Goal: Information Seeking & Learning: Learn about a topic

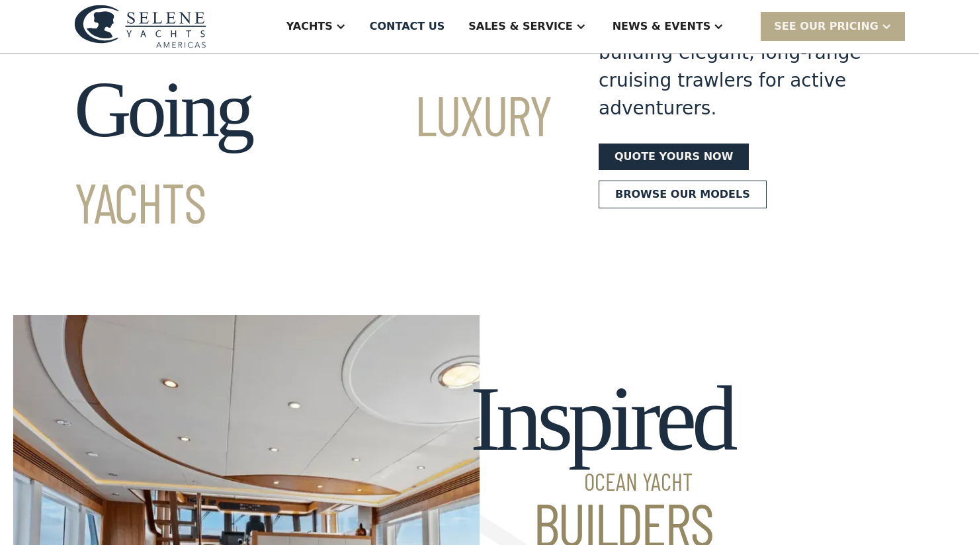
scroll to position [94, 0]
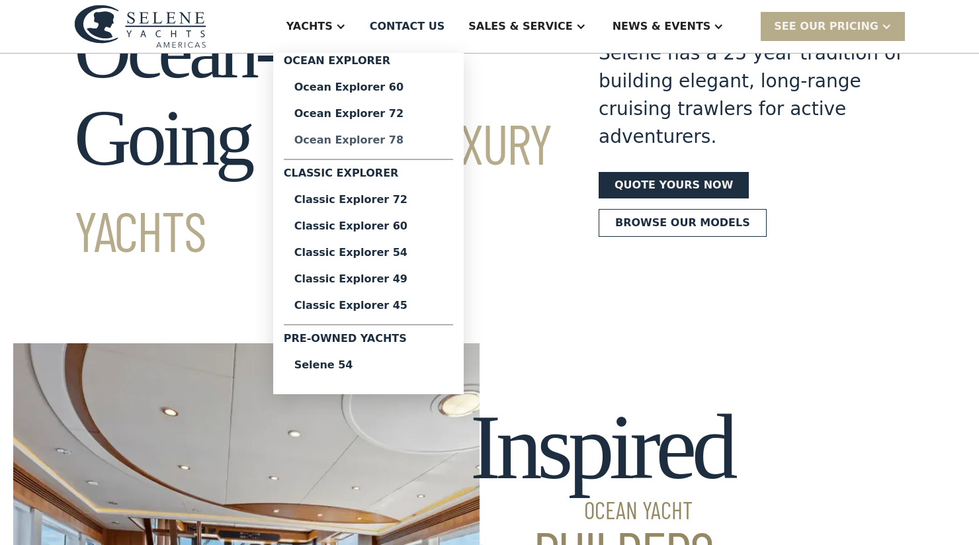
click at [388, 138] on div "Ocean Explorer 78" at bounding box center [368, 140] width 148 height 11
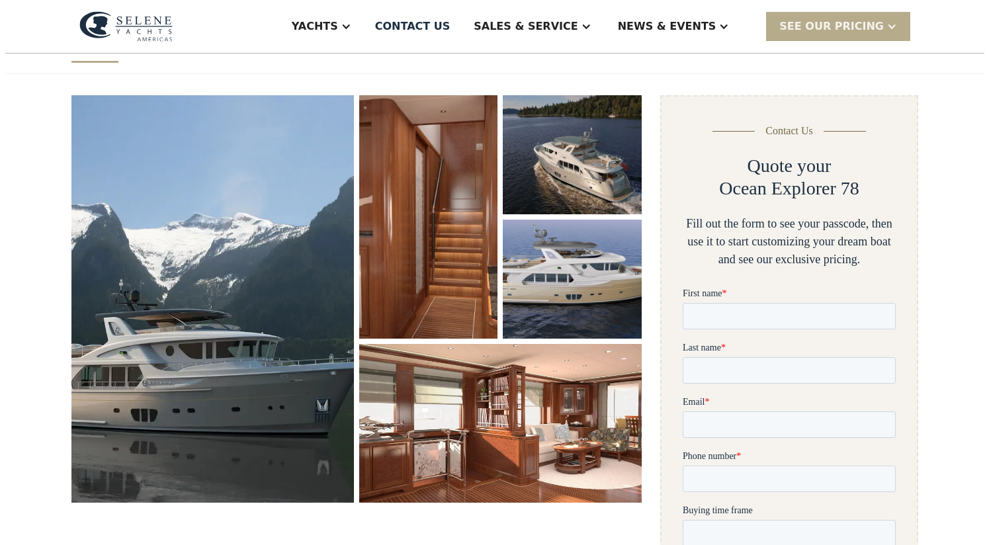
scroll to position [155, 0]
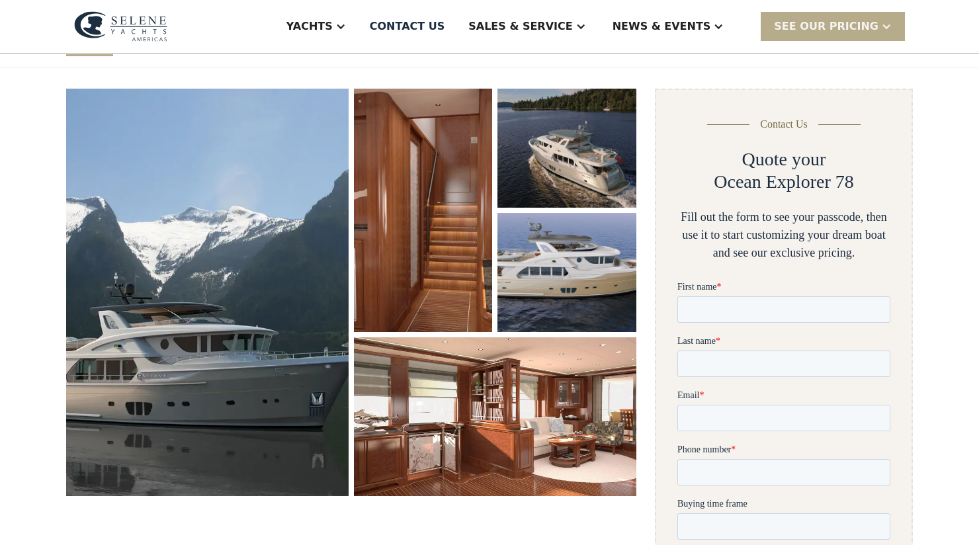
click at [120, 332] on img "open lightbox" at bounding box center [207, 292] width 282 height 407
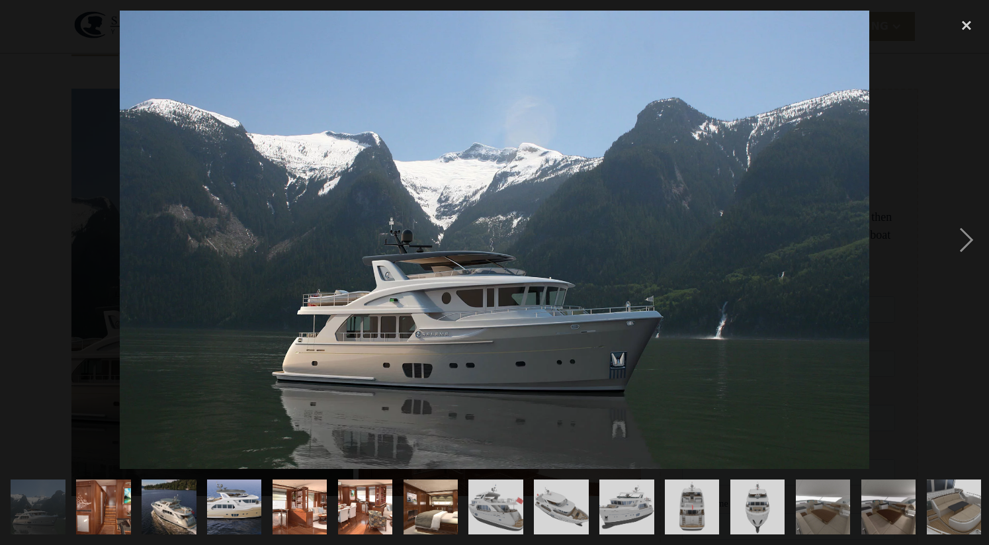
click at [122, 330] on img at bounding box center [494, 240] width 749 height 458
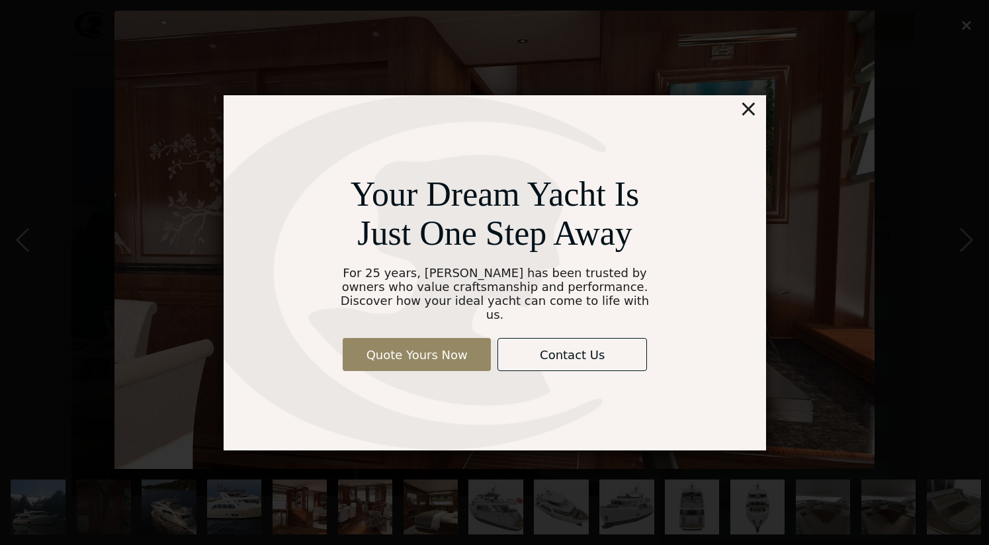
click at [570, 294] on div "For 25 years, [PERSON_NAME] has been trusted by owners who value craftsmanship …" at bounding box center [494, 294] width 321 height 56
click at [727, 147] on div "Your Dream Yacht Is Just One Step Away For 25 years, [PERSON_NAME] has been tru…" at bounding box center [495, 272] width 542 height 355
click at [751, 114] on div "×" at bounding box center [747, 108] width 19 height 26
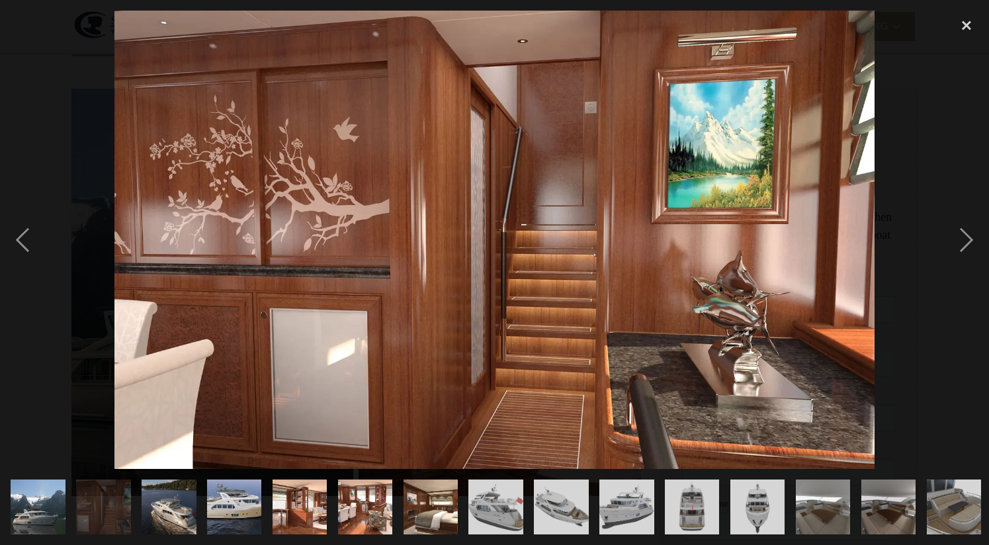
click at [52, 487] on img "show item 1 of 25" at bounding box center [37, 507] width 89 height 54
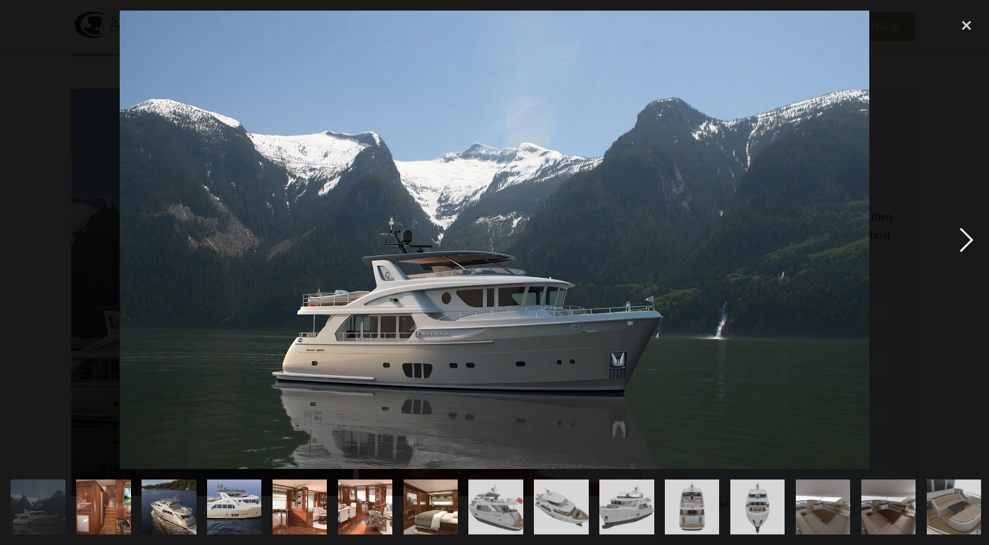
click at [968, 244] on div "next image" at bounding box center [966, 240] width 45 height 458
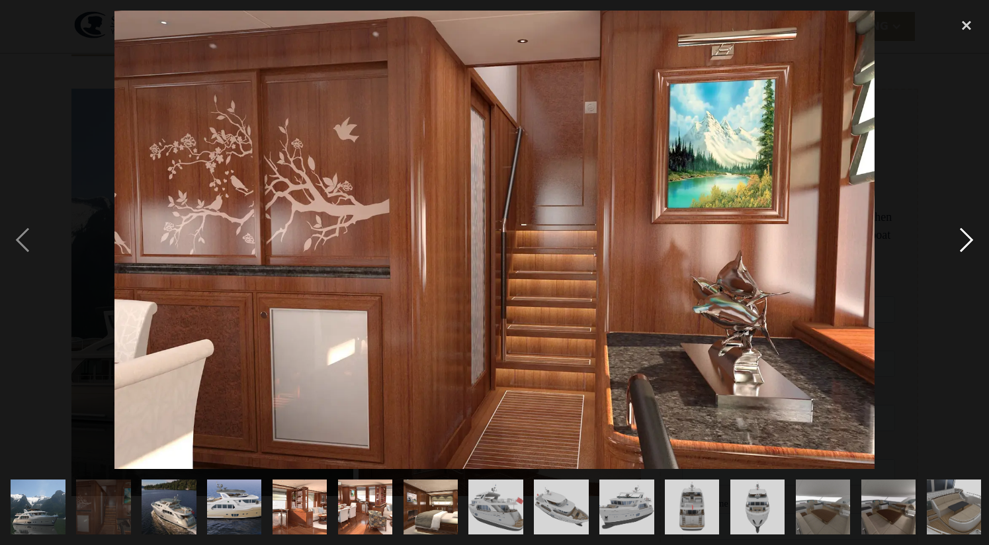
click at [968, 244] on div "next image" at bounding box center [966, 240] width 45 height 458
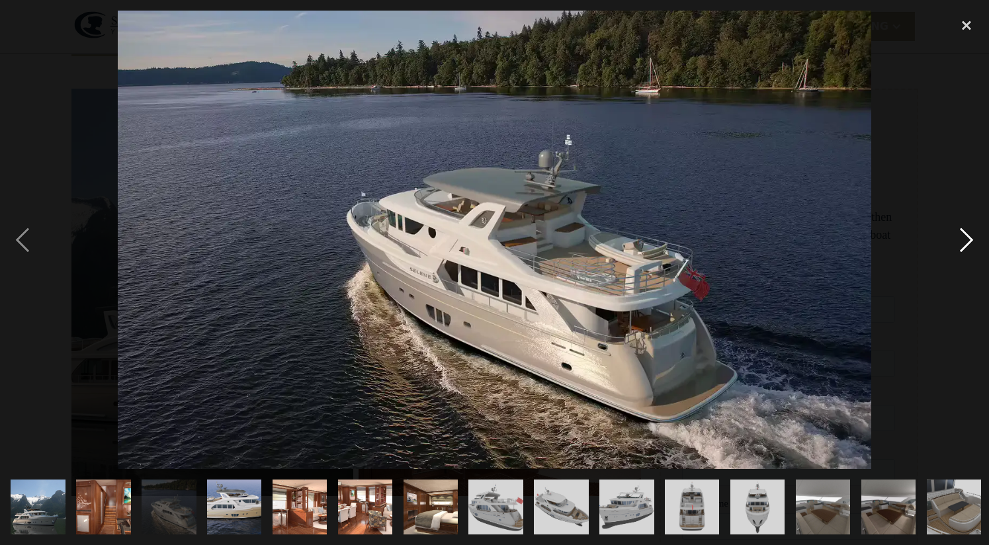
click at [968, 244] on div "next image" at bounding box center [966, 240] width 45 height 458
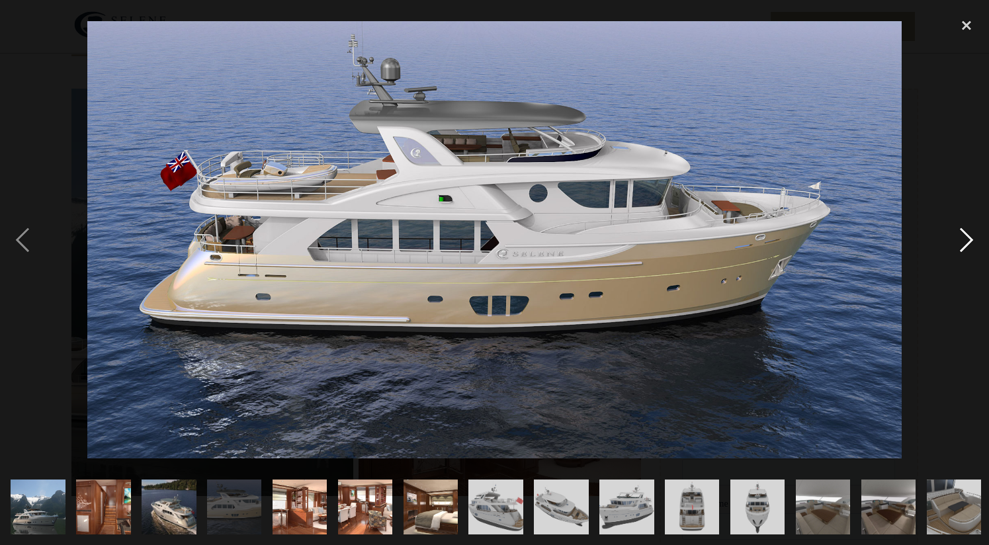
click at [968, 244] on div "next image" at bounding box center [966, 240] width 45 height 458
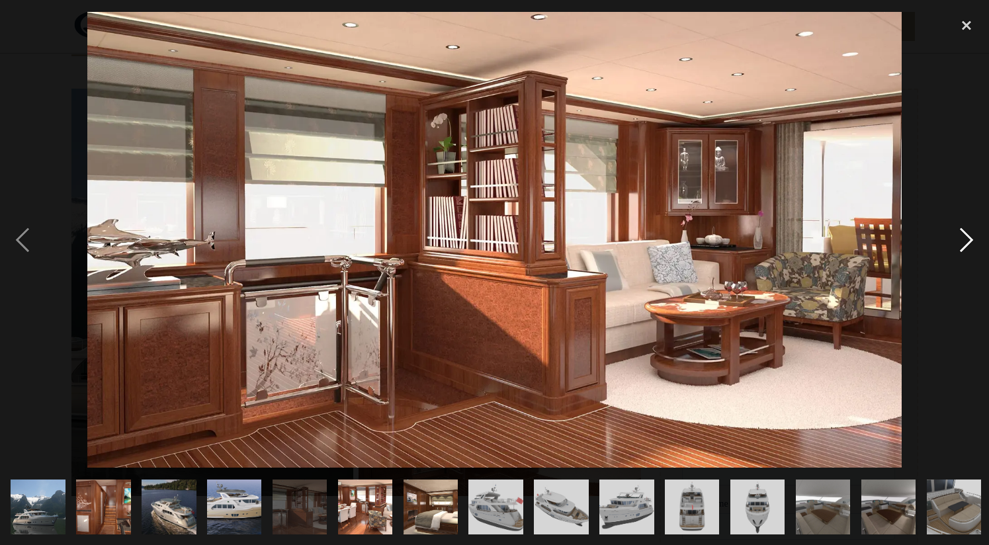
click at [968, 244] on div "next image" at bounding box center [966, 240] width 45 height 458
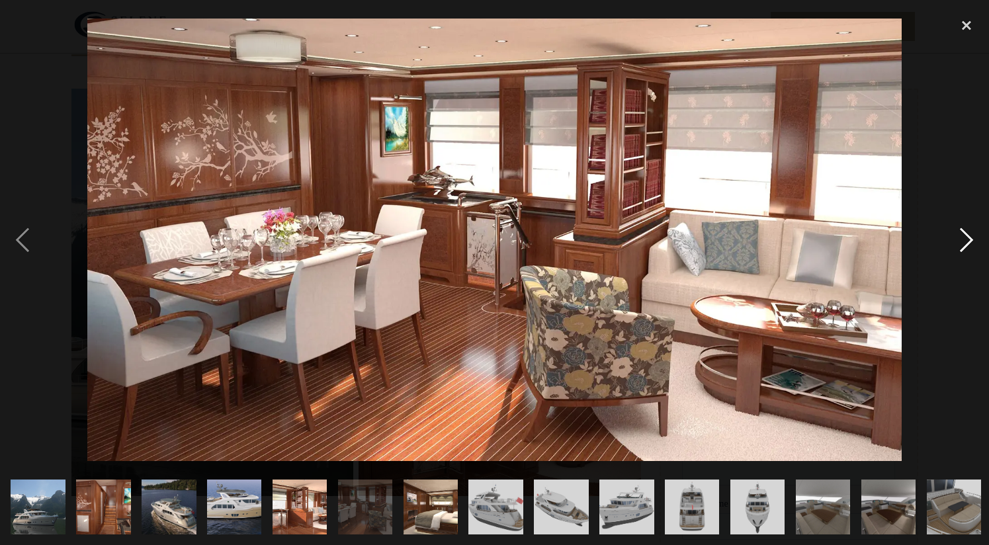
click at [968, 244] on div "next image" at bounding box center [966, 240] width 45 height 458
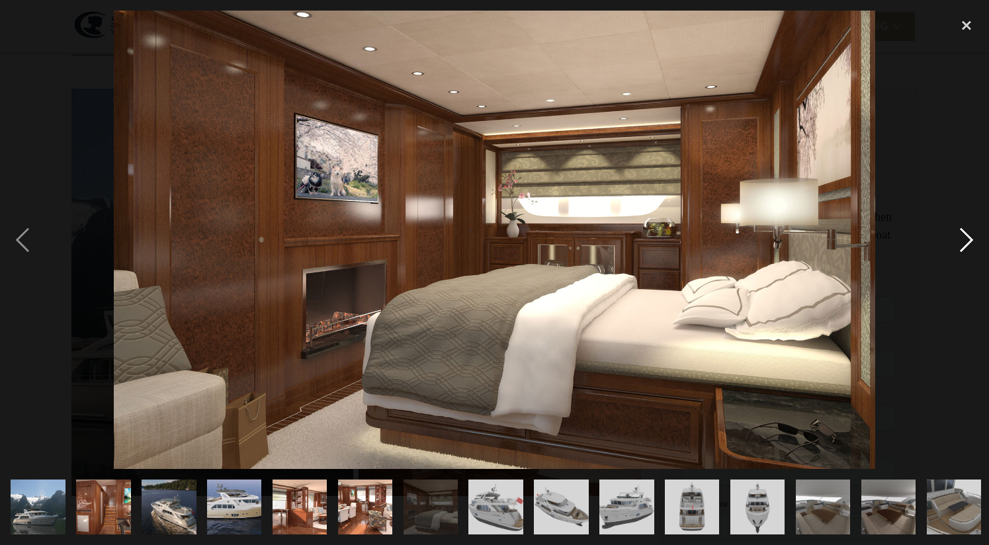
click at [968, 244] on div "next image" at bounding box center [966, 240] width 45 height 458
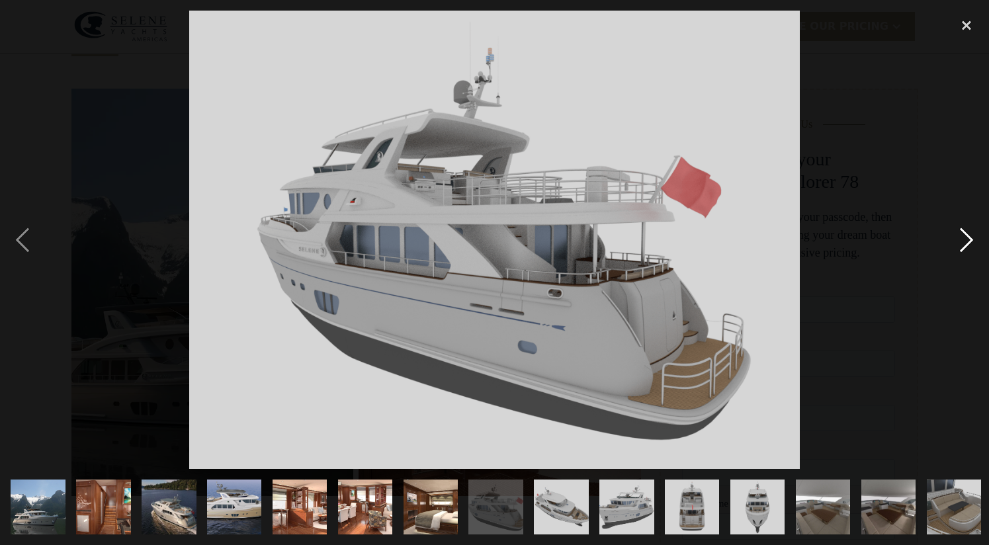
click at [968, 244] on div "next image" at bounding box center [966, 240] width 45 height 458
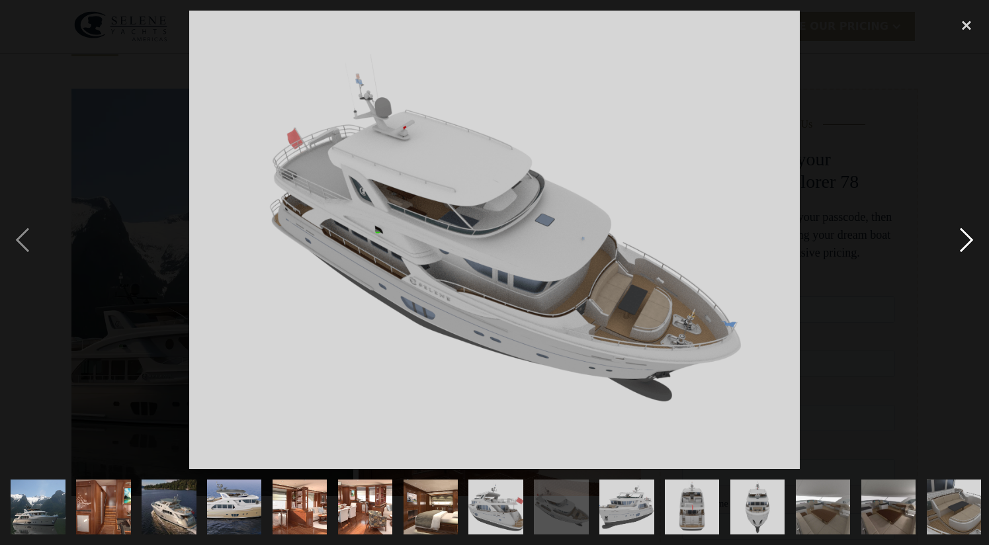
click at [968, 244] on div "next image" at bounding box center [966, 240] width 45 height 458
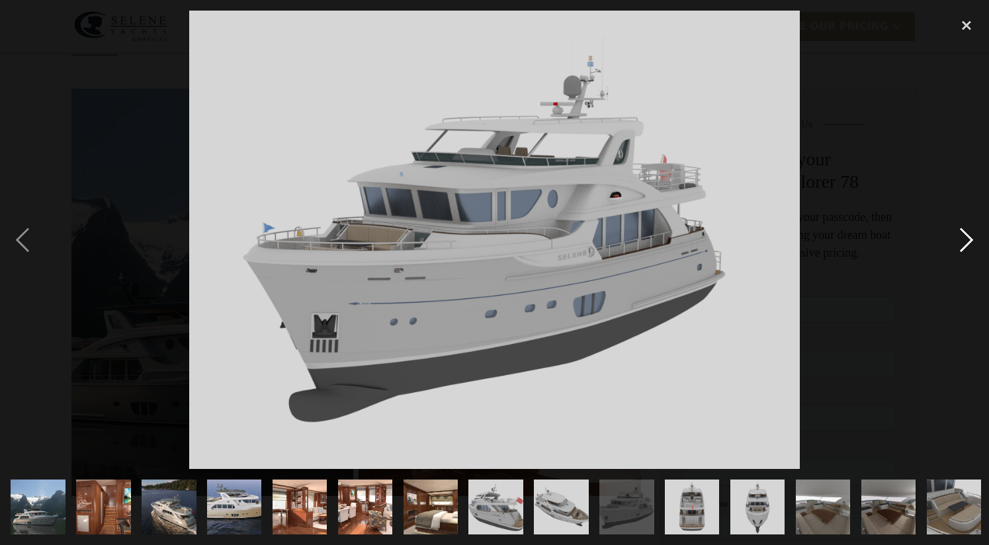
click at [968, 244] on div "next image" at bounding box center [966, 240] width 45 height 458
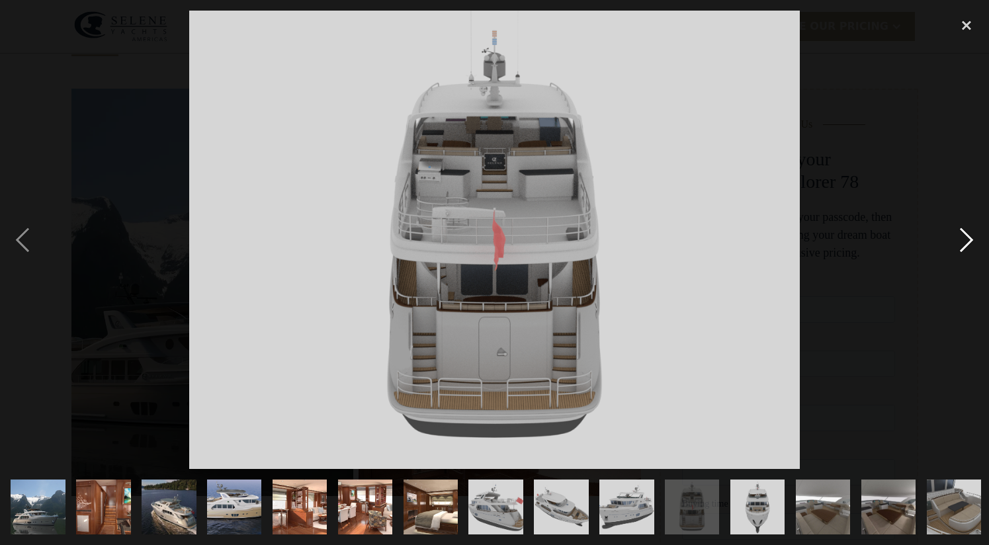
click at [968, 244] on div "next image" at bounding box center [966, 240] width 45 height 458
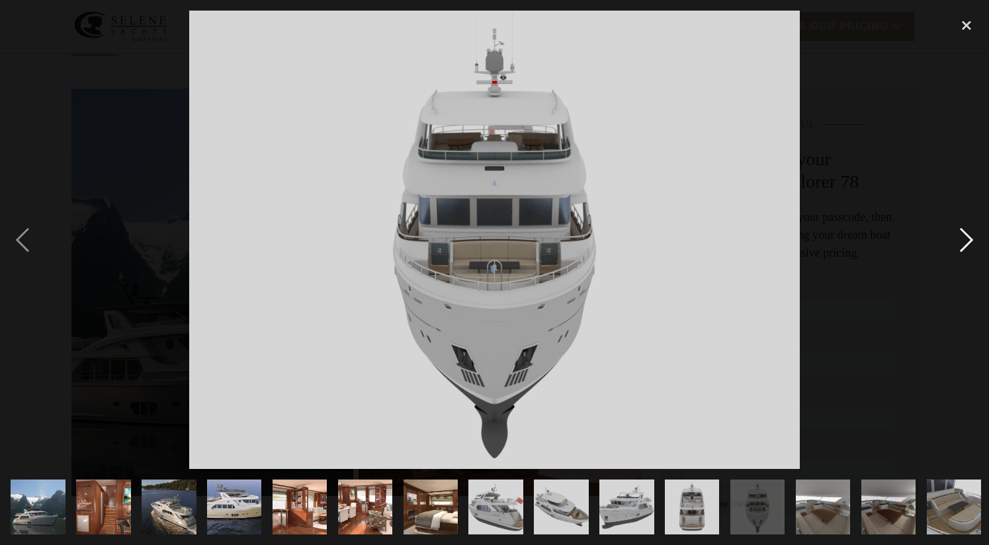
click at [968, 244] on div "next image" at bounding box center [966, 240] width 45 height 458
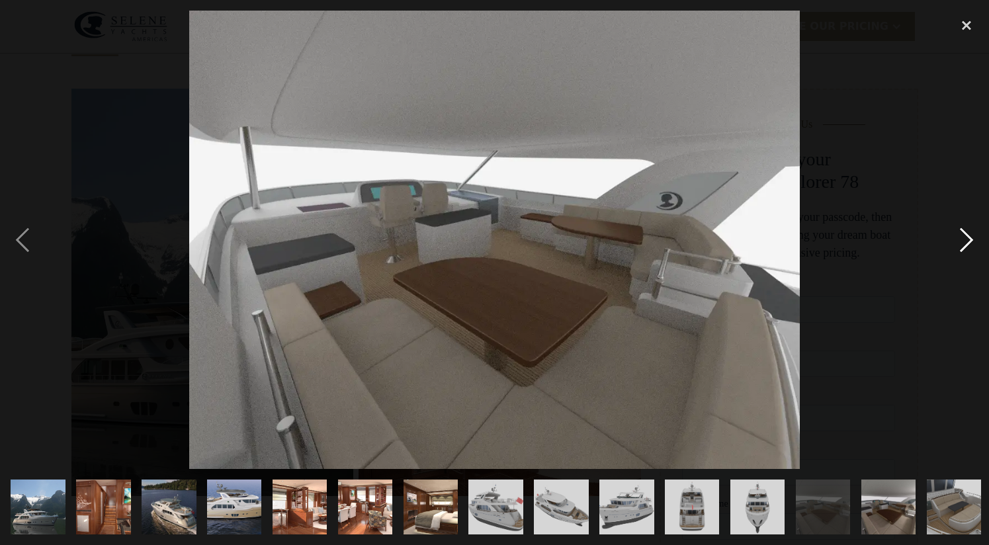
click at [966, 240] on div "next image" at bounding box center [966, 240] width 45 height 458
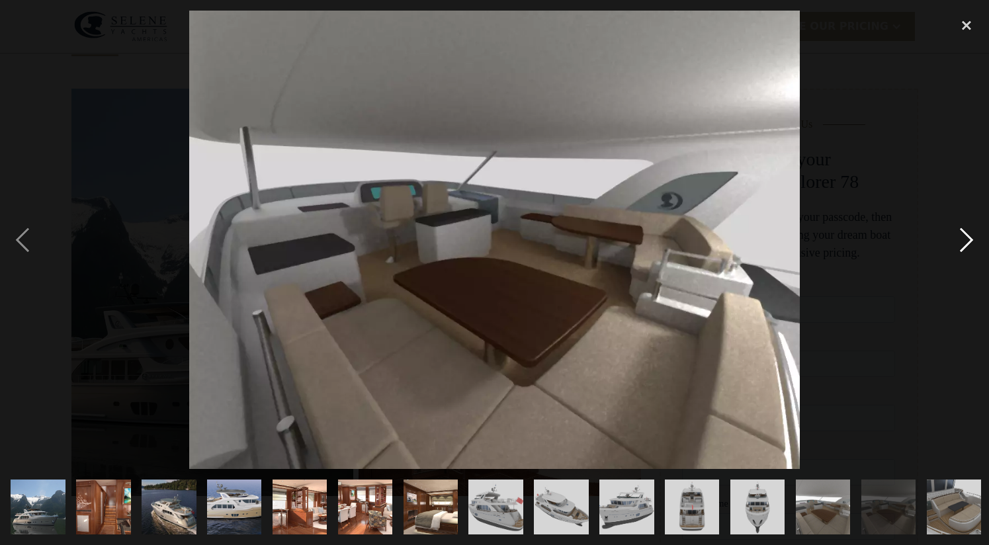
click at [966, 240] on div "next image" at bounding box center [966, 240] width 45 height 458
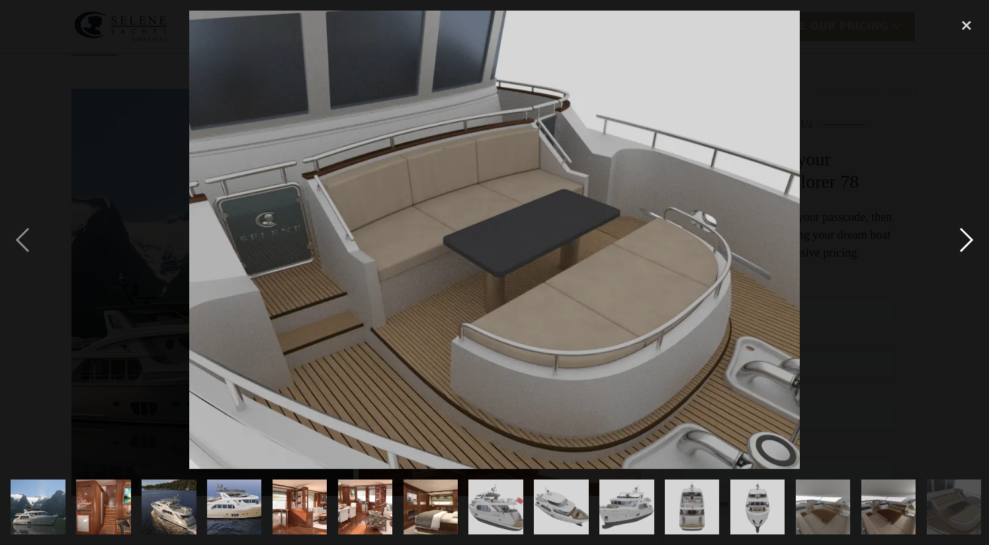
click at [966, 240] on div "next image" at bounding box center [966, 240] width 45 height 458
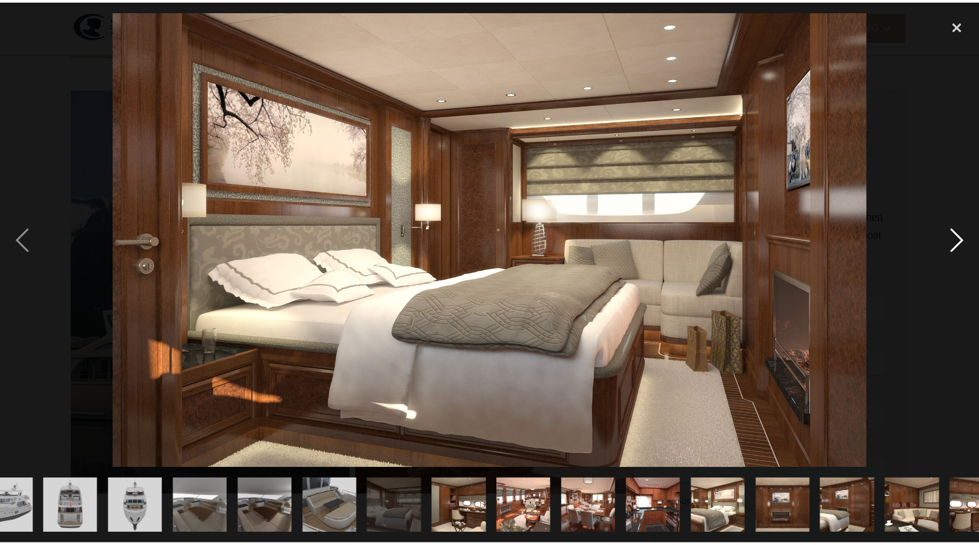
scroll to position [0, 656]
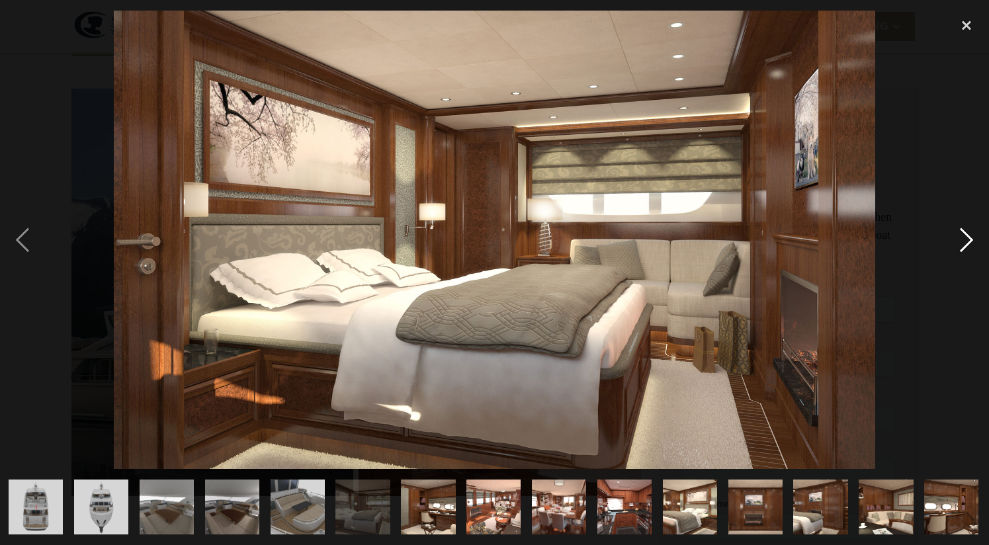
click at [966, 240] on div "next image" at bounding box center [966, 240] width 45 height 458
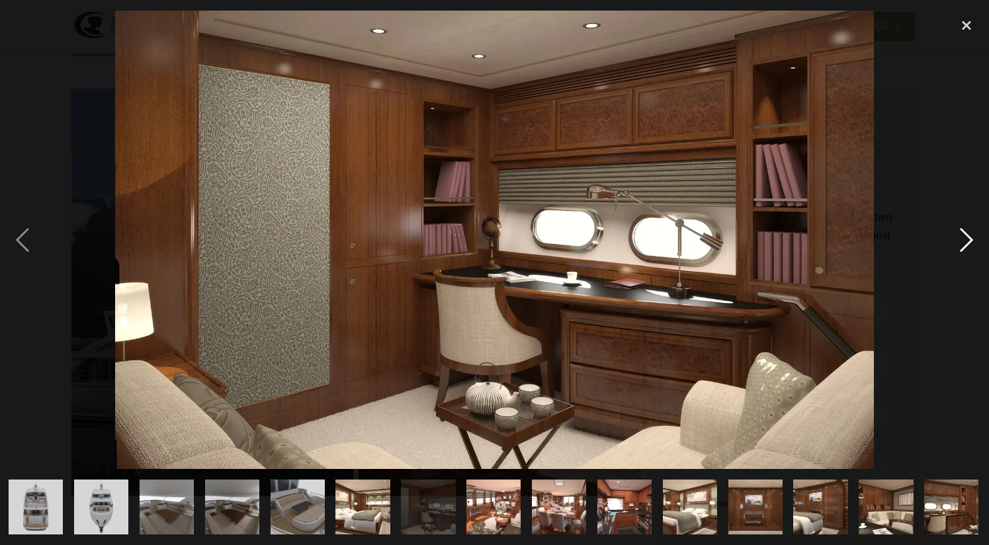
click at [966, 240] on div "next image" at bounding box center [966, 240] width 45 height 458
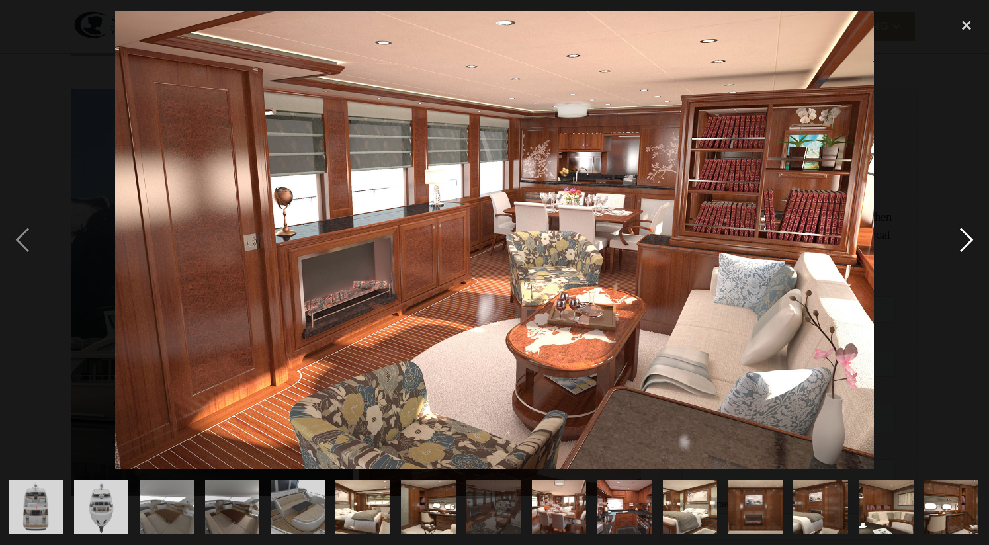
click at [966, 240] on div "next image" at bounding box center [966, 240] width 45 height 458
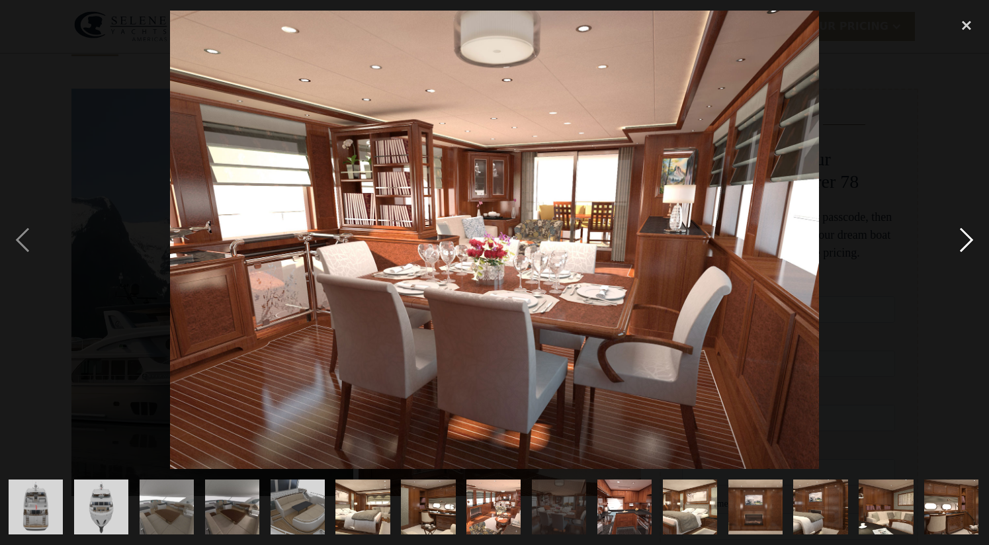
click at [966, 240] on div "next image" at bounding box center [966, 240] width 45 height 458
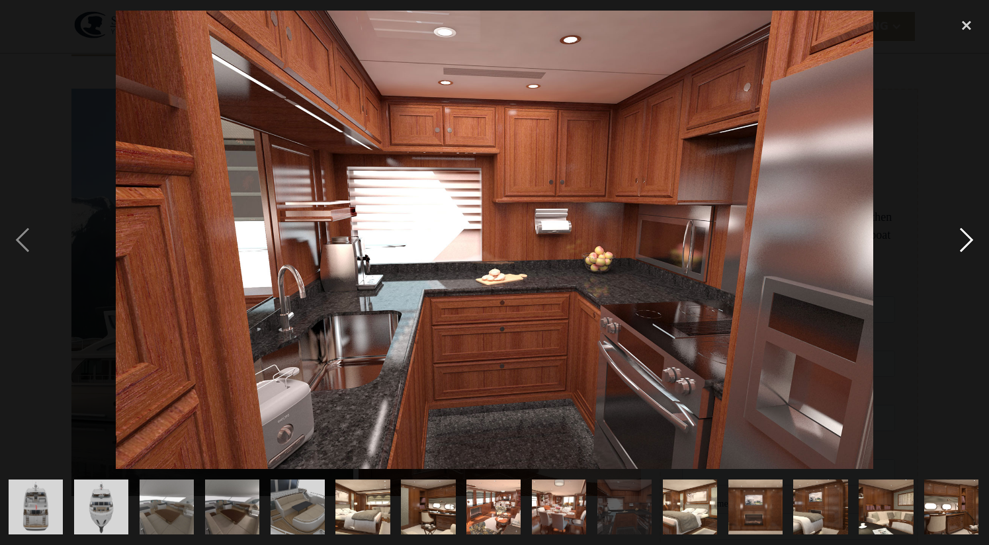
click at [966, 240] on div "next image" at bounding box center [966, 240] width 45 height 458
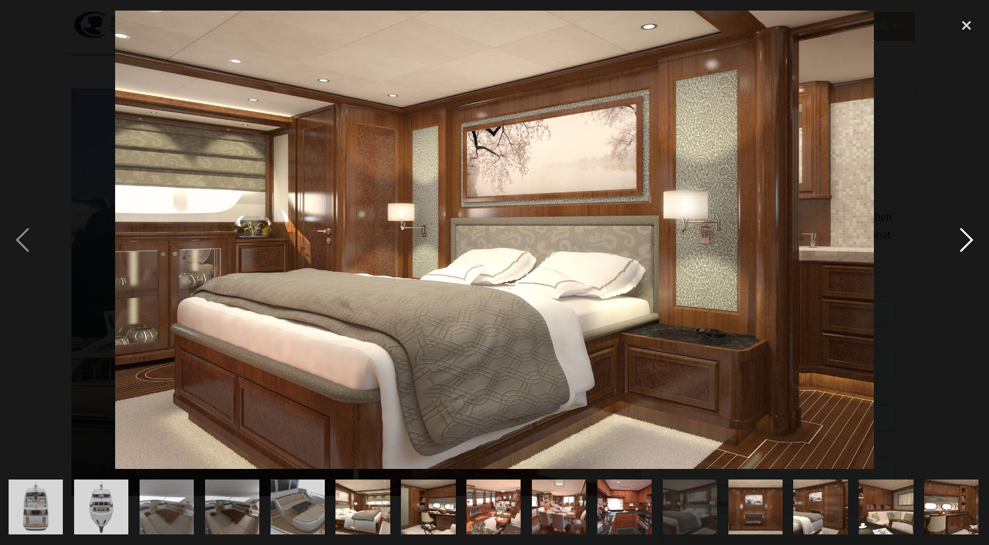
click at [966, 240] on div "next image" at bounding box center [966, 240] width 45 height 458
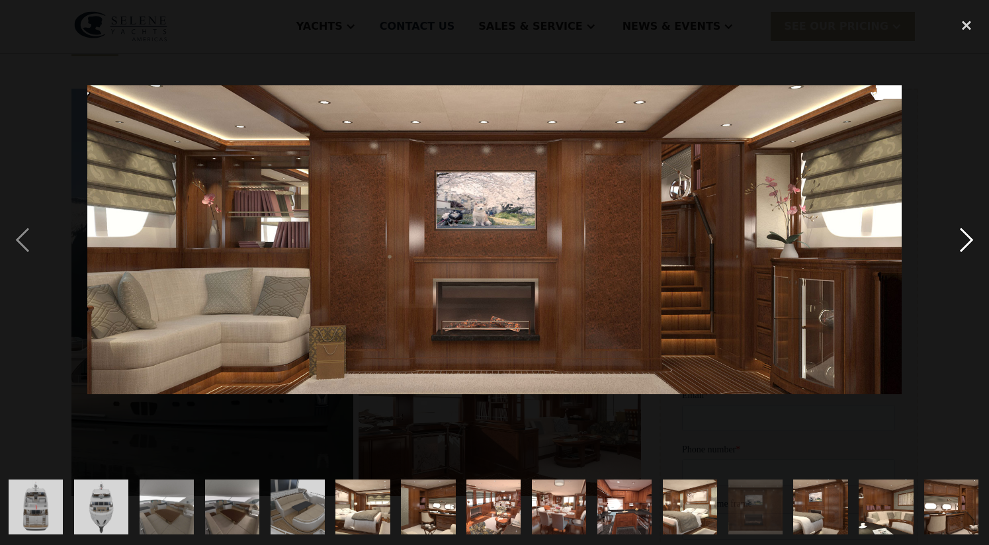
click at [966, 240] on div "next image" at bounding box center [966, 240] width 45 height 458
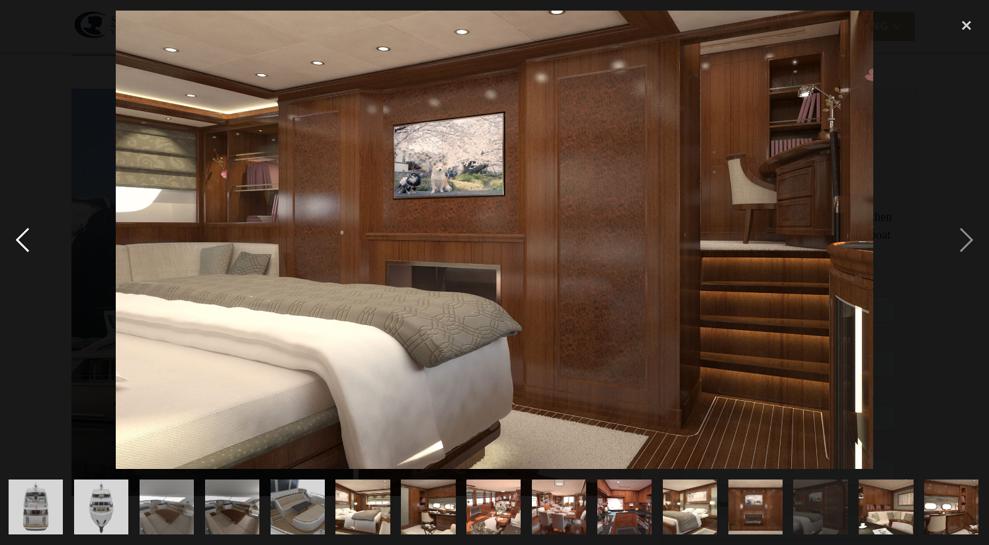
click at [30, 246] on div "previous image" at bounding box center [22, 240] width 45 height 458
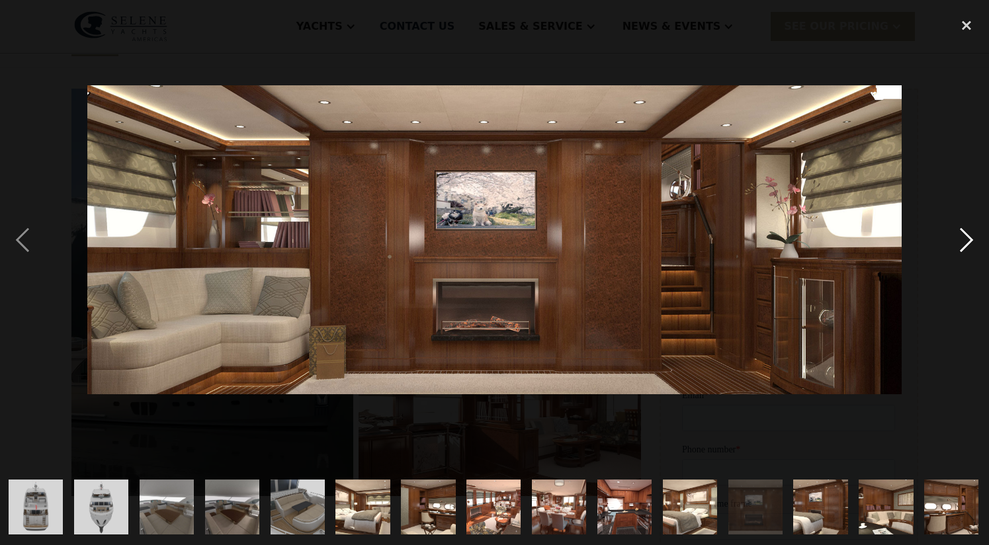
click at [967, 248] on div "next image" at bounding box center [966, 240] width 45 height 458
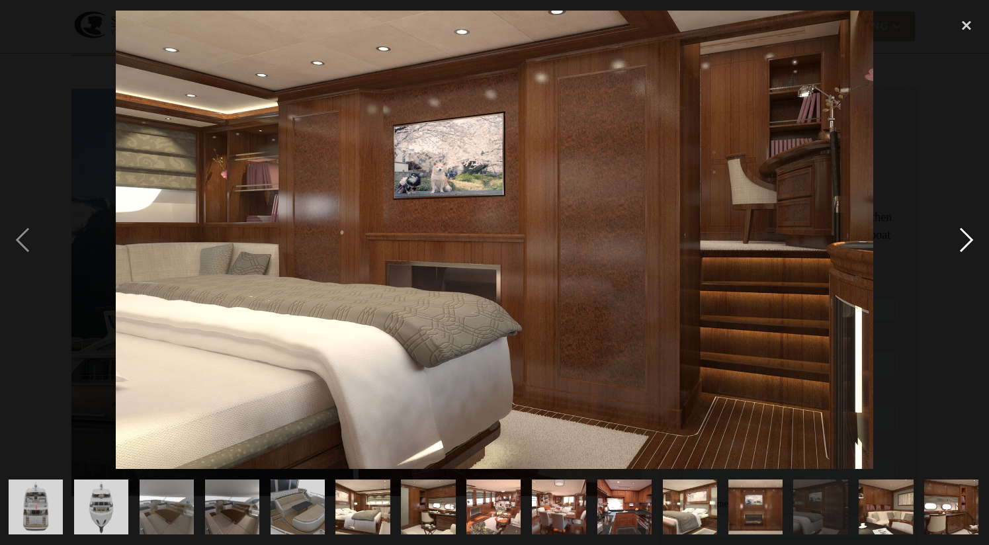
click at [967, 248] on div "next image" at bounding box center [966, 240] width 45 height 458
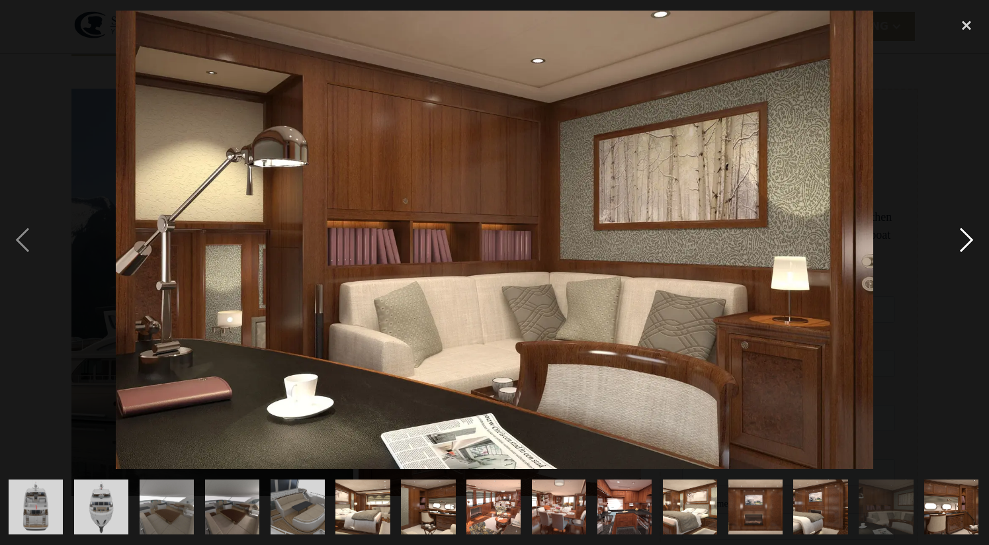
click at [967, 248] on div "next image" at bounding box center [966, 240] width 45 height 458
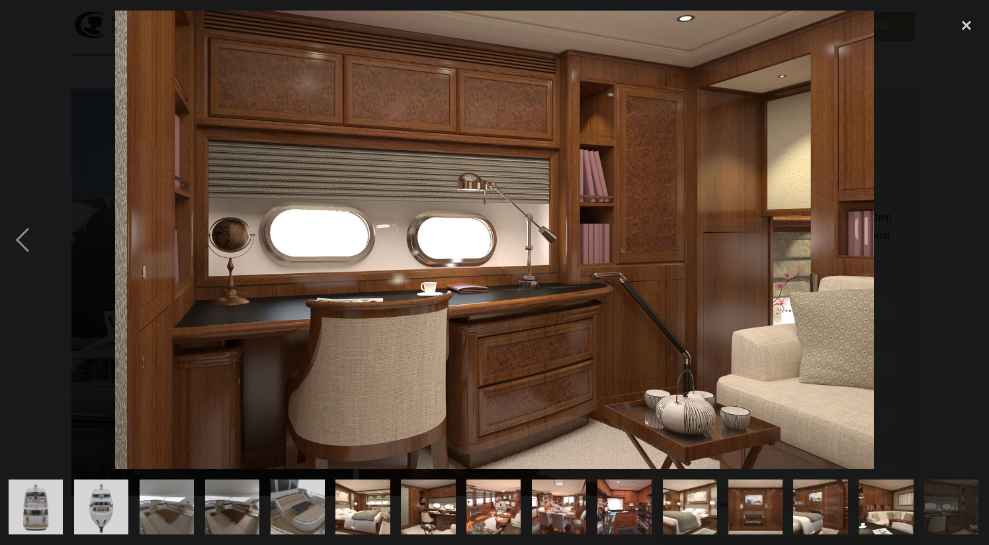
click at [967, 248] on div "next image" at bounding box center [966, 240] width 45 height 458
click at [967, 20] on div "close lightbox" at bounding box center [966, 25] width 45 height 29
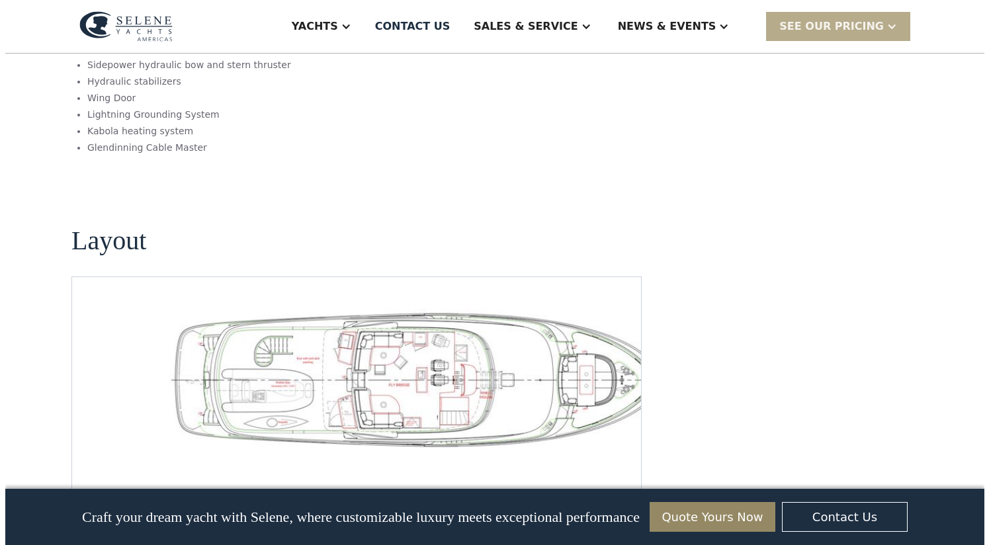
scroll to position [1872, 0]
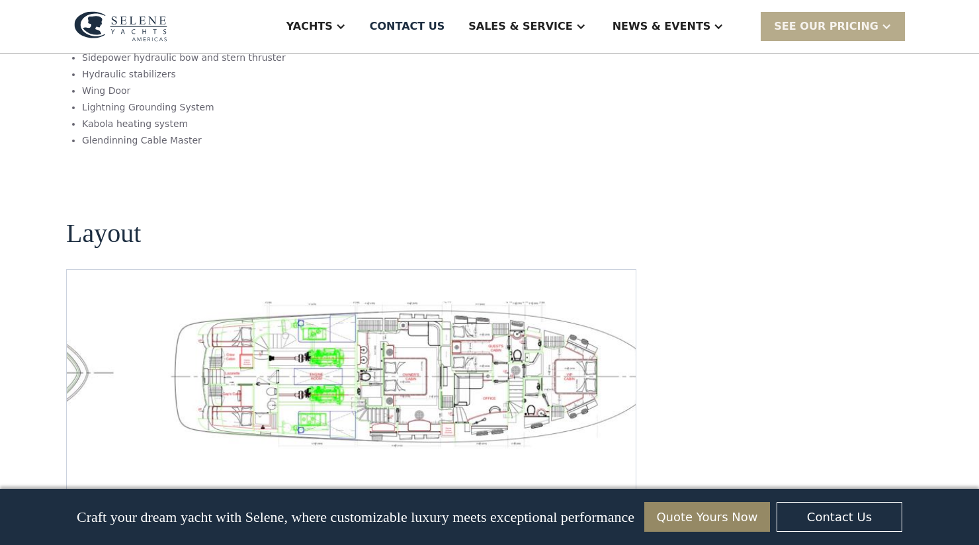
click at [491, 341] on img "open lightbox" at bounding box center [415, 377] width 548 height 151
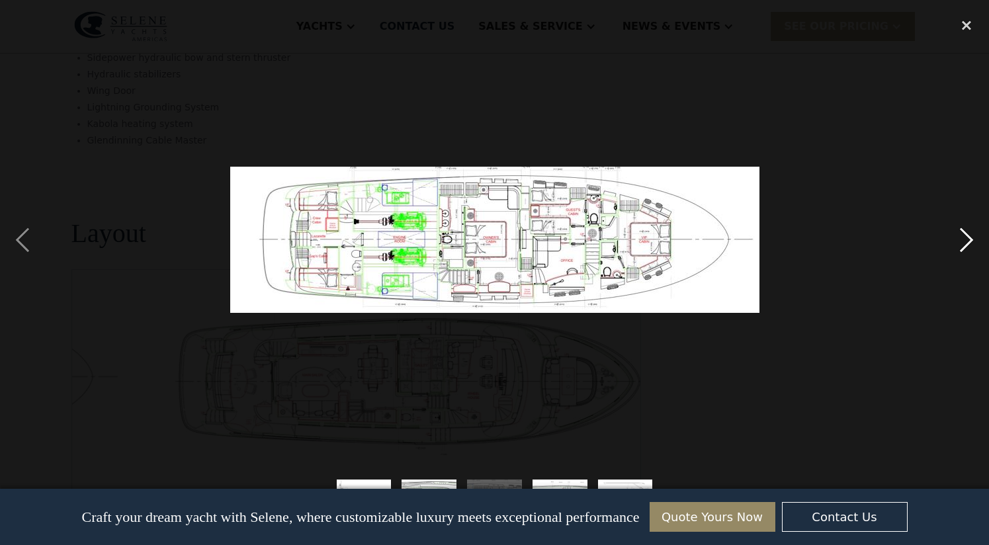
click at [974, 241] on div "next image" at bounding box center [966, 240] width 45 height 458
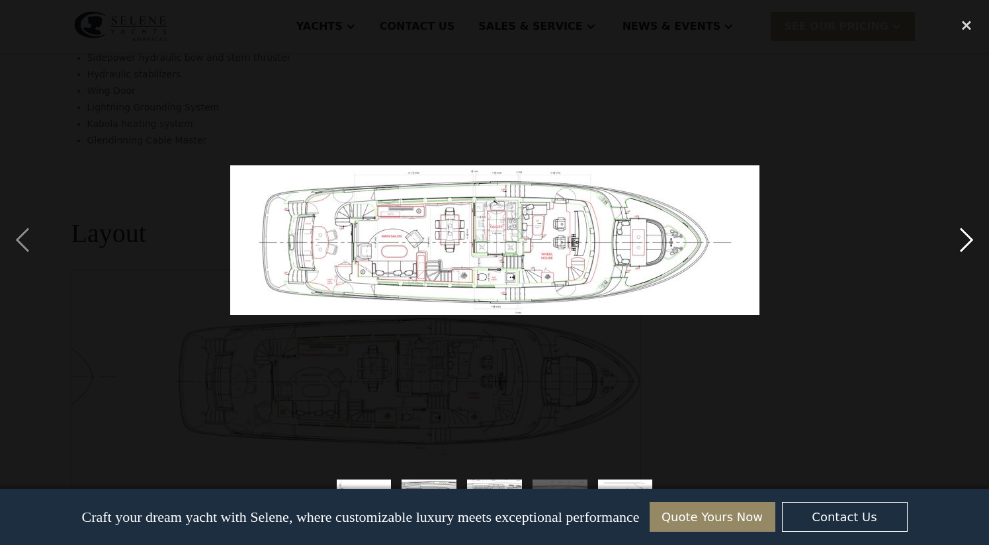
click at [967, 242] on div "next image" at bounding box center [966, 240] width 45 height 458
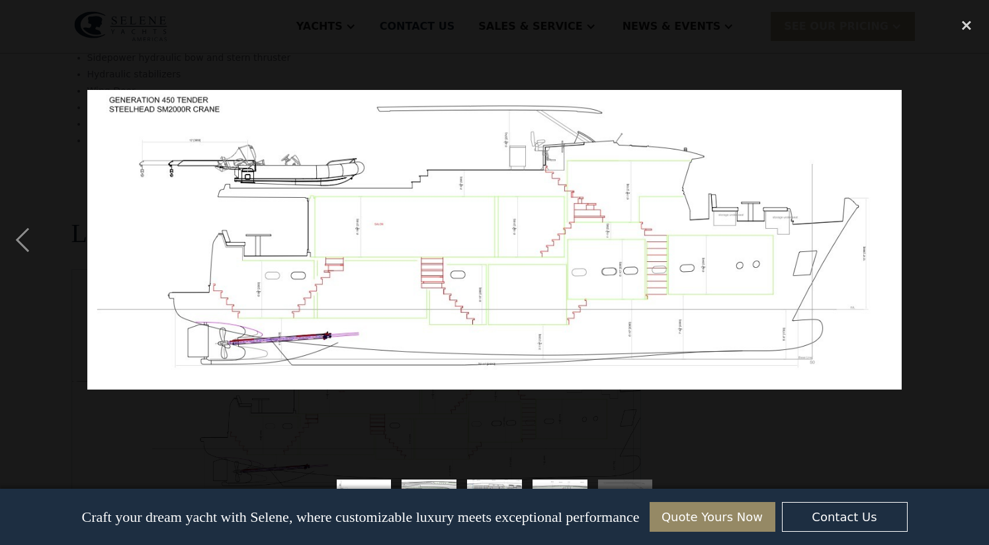
click at [967, 242] on div "next image" at bounding box center [966, 240] width 45 height 458
click at [967, 19] on div "close lightbox" at bounding box center [966, 25] width 45 height 29
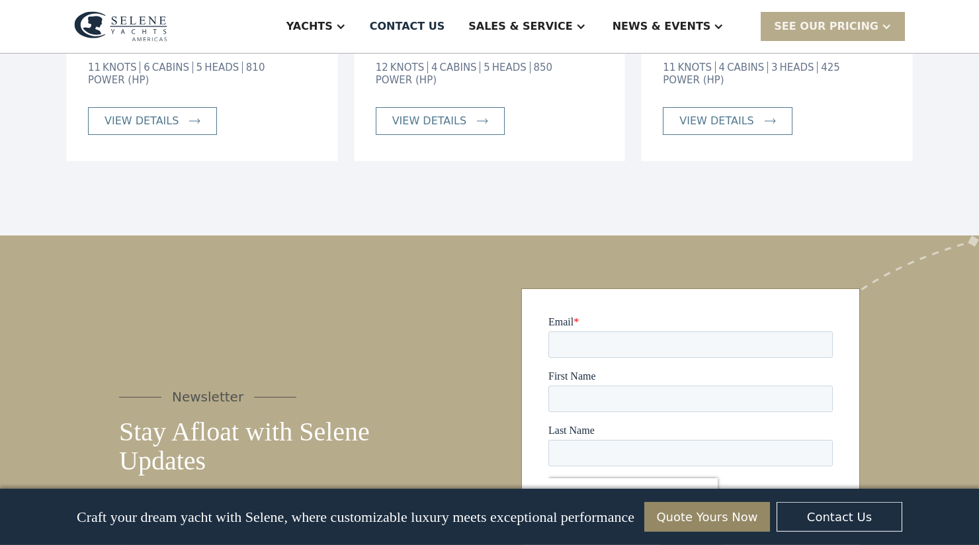
scroll to position [2801, 0]
